Goal: Register for event/course

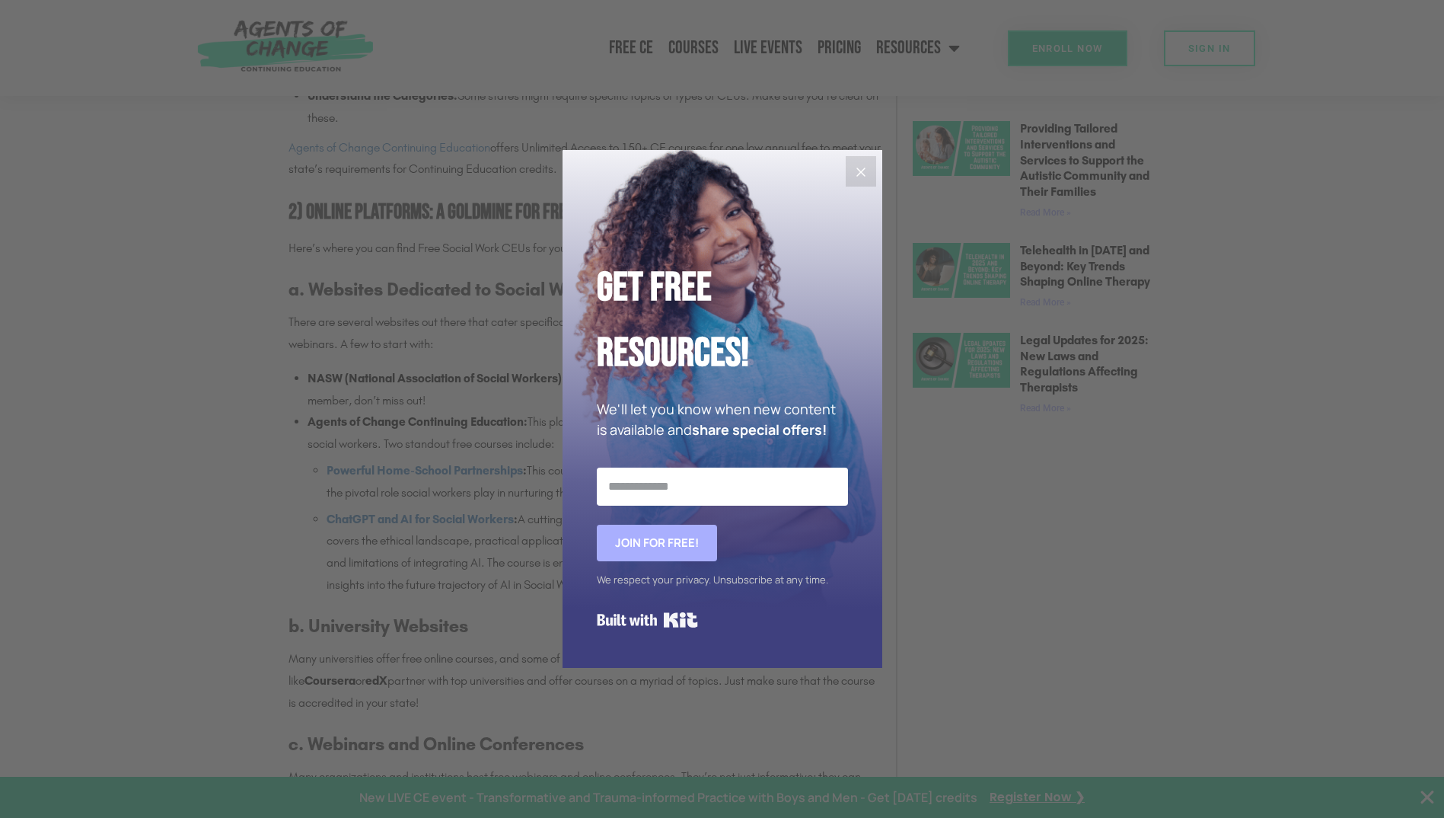
scroll to position [1218, 0]
click at [859, 177] on icon "Close" at bounding box center [861, 172] width 18 height 18
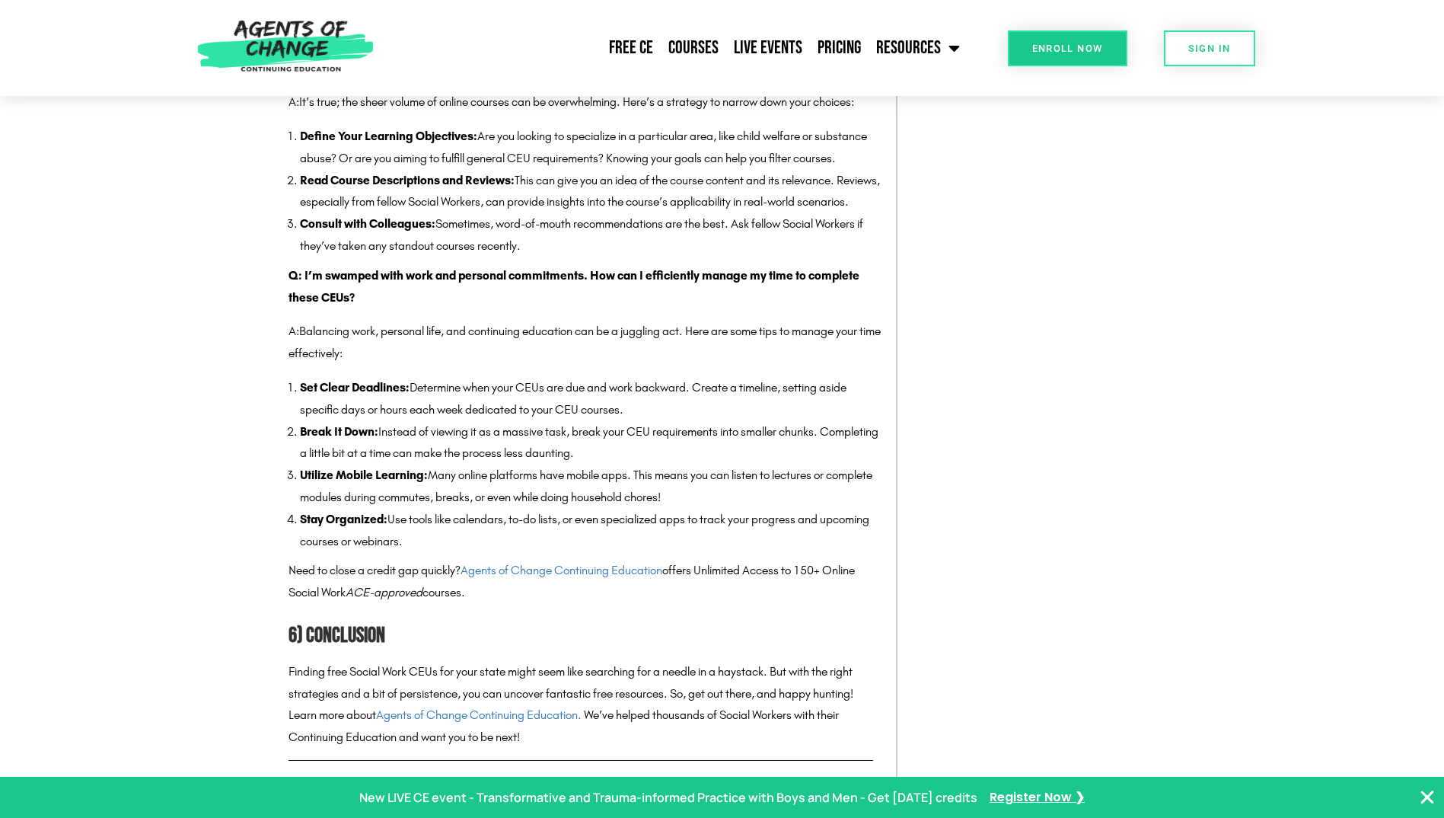
scroll to position [4187, 0]
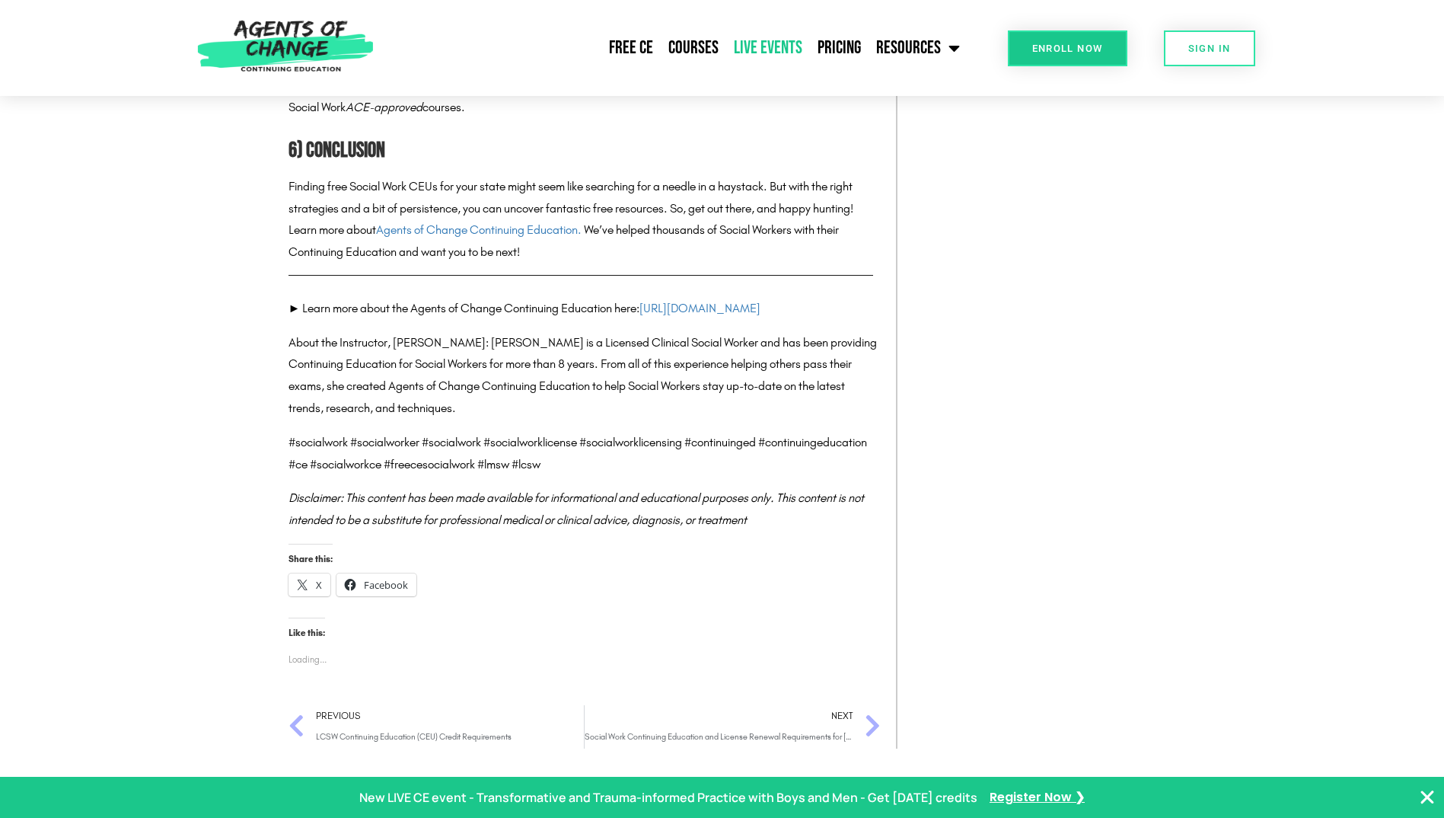
click at [760, 37] on link "Live Events" at bounding box center [768, 48] width 84 height 38
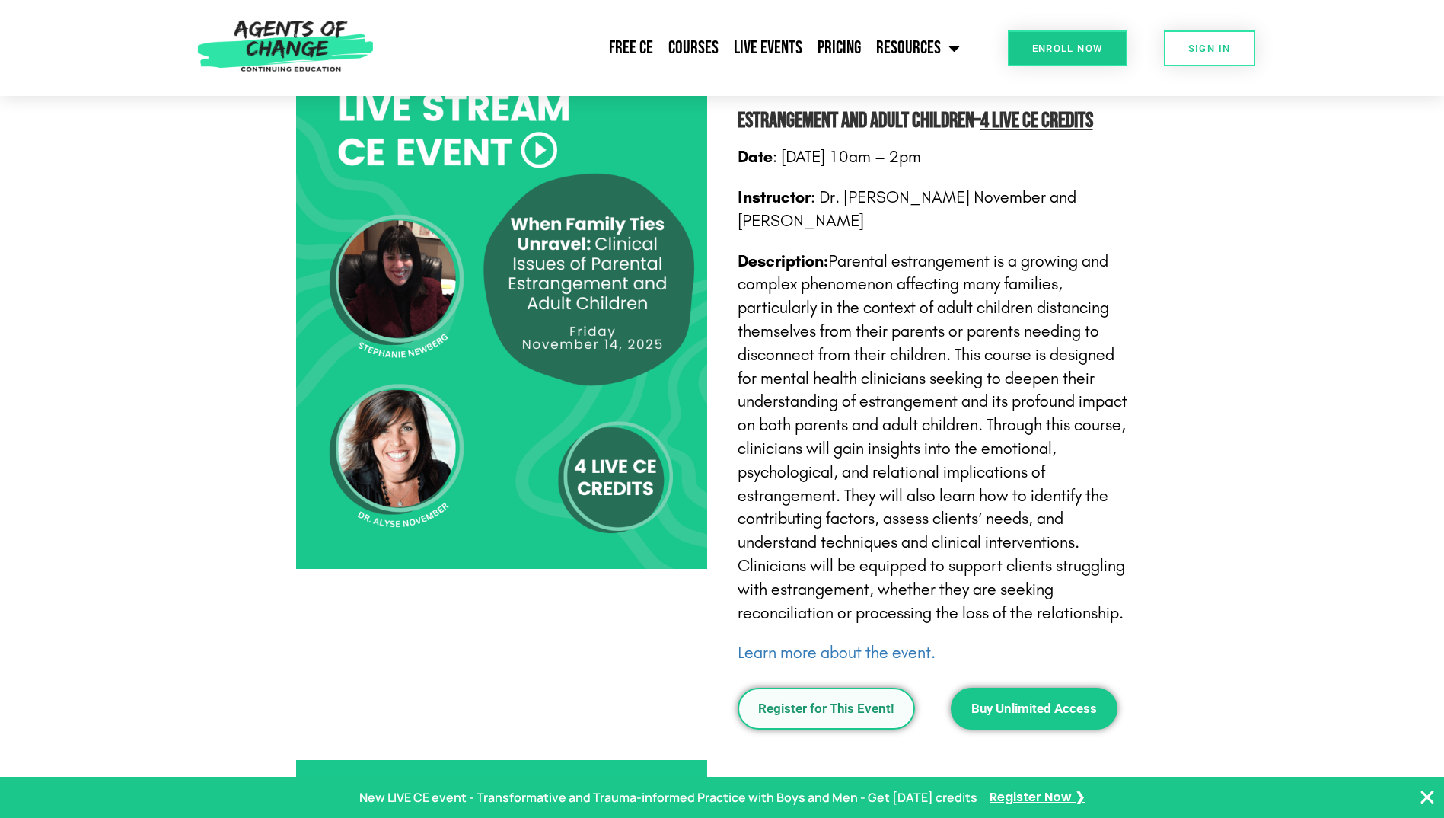
scroll to position [1675, 0]
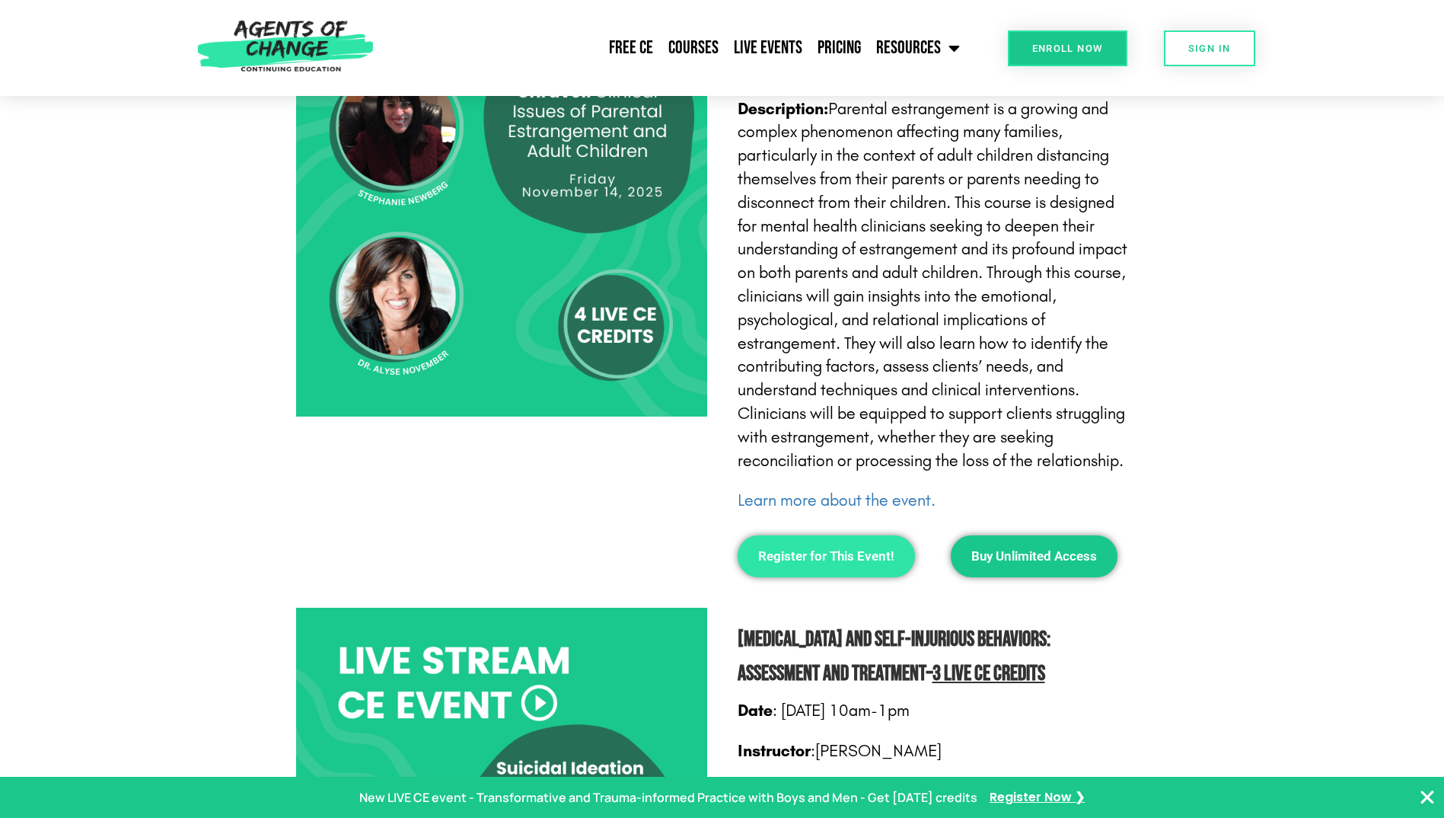
click at [849, 550] on span "Register for This Event!" at bounding box center [826, 556] width 136 height 13
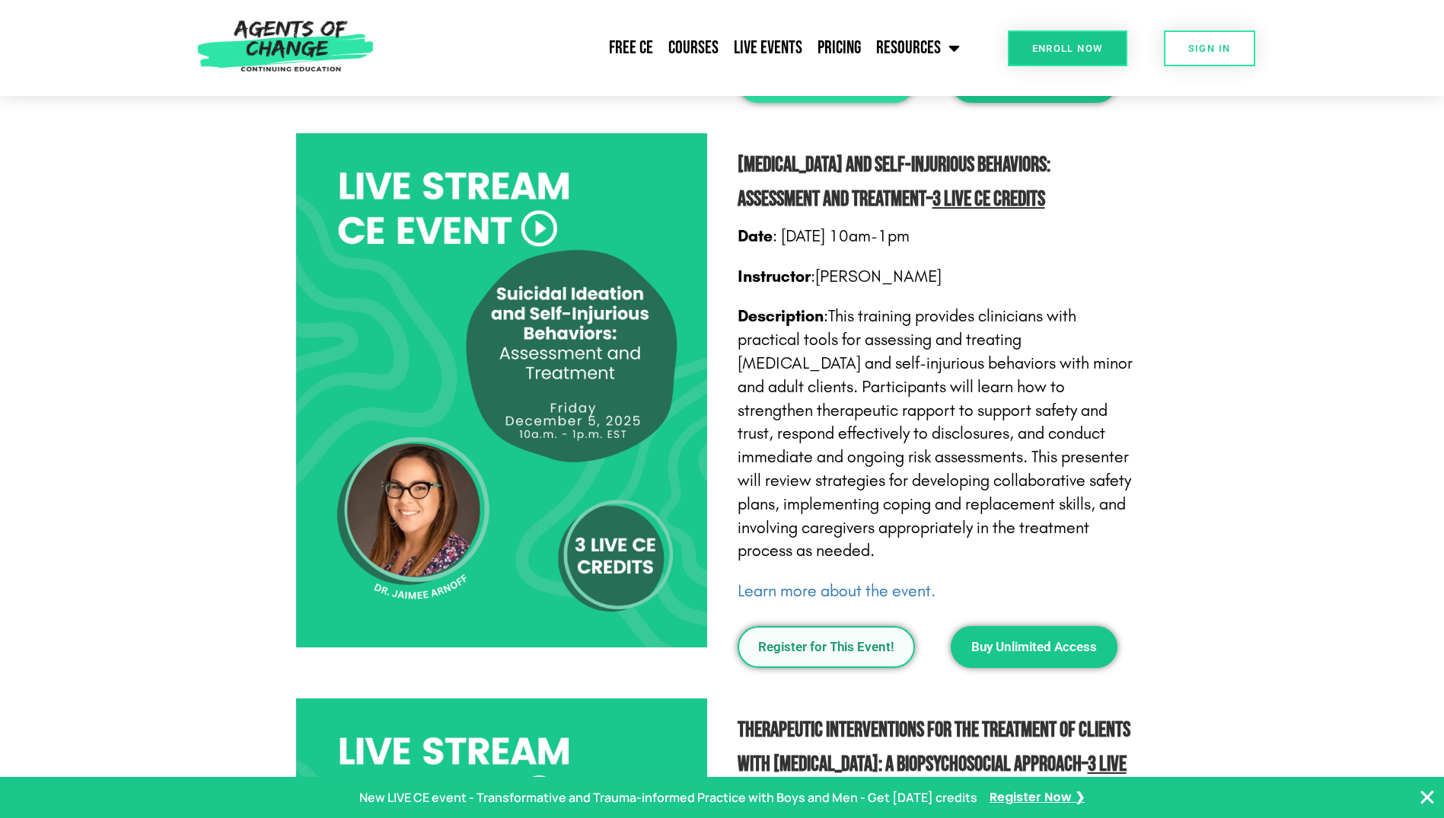
scroll to position [2131, 0]
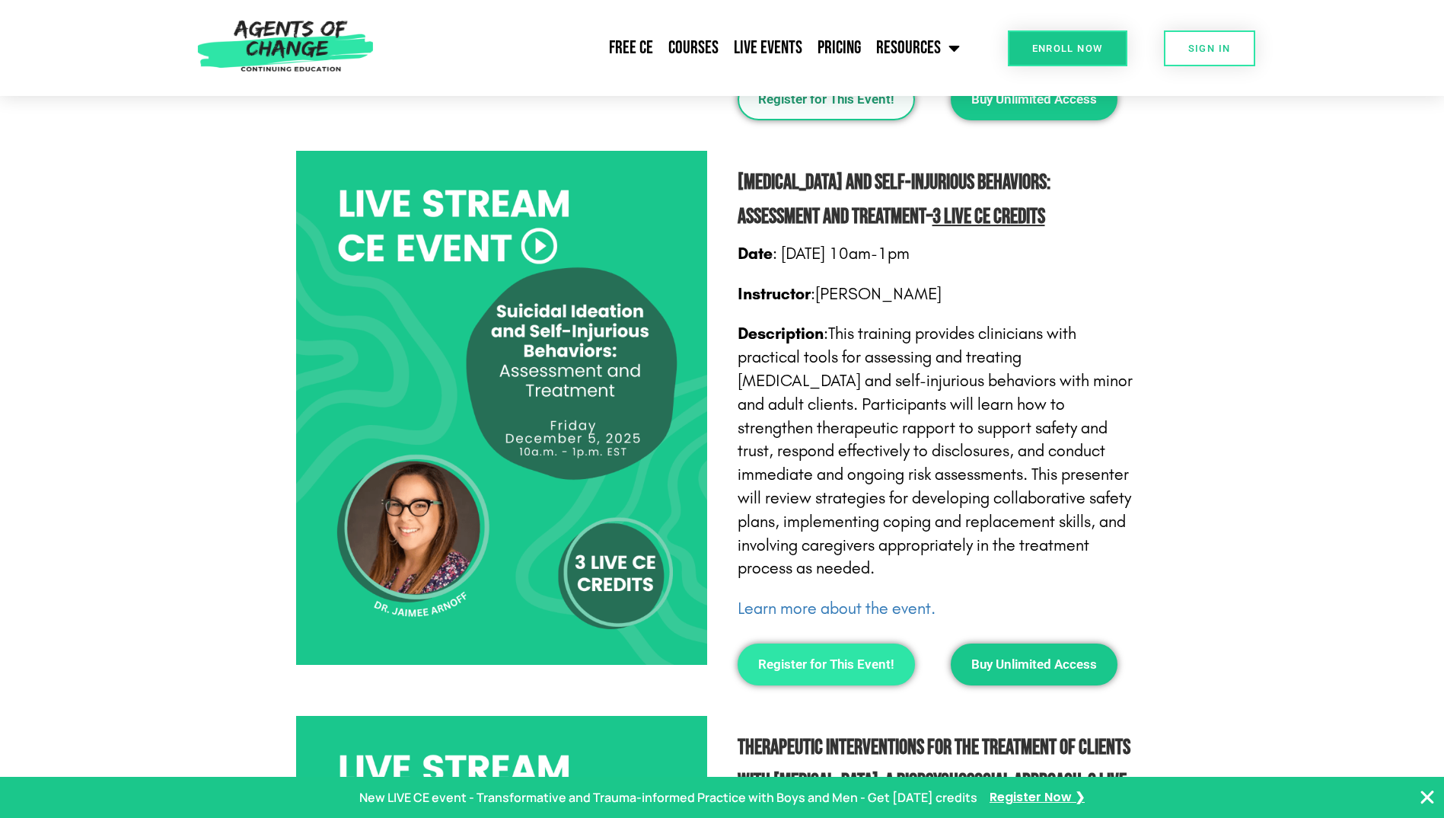
click at [813, 658] on span "Register for This Event!" at bounding box center [826, 664] width 136 height 13
